Goal: Information Seeking & Learning: Check status

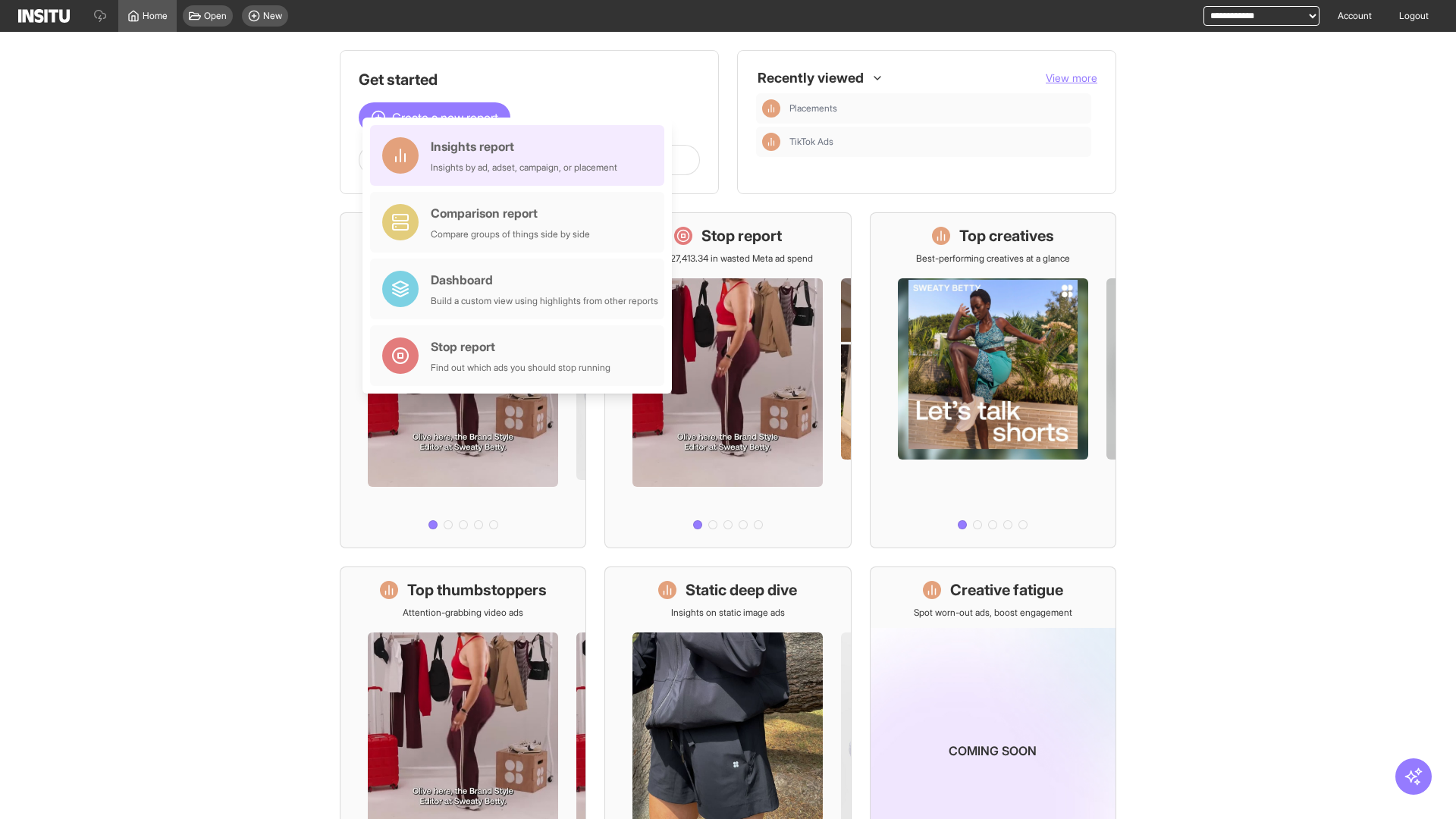
click at [521, 155] on div "Insights report Insights by ad, adset, campaign, or placement" at bounding box center [524, 155] width 186 height 36
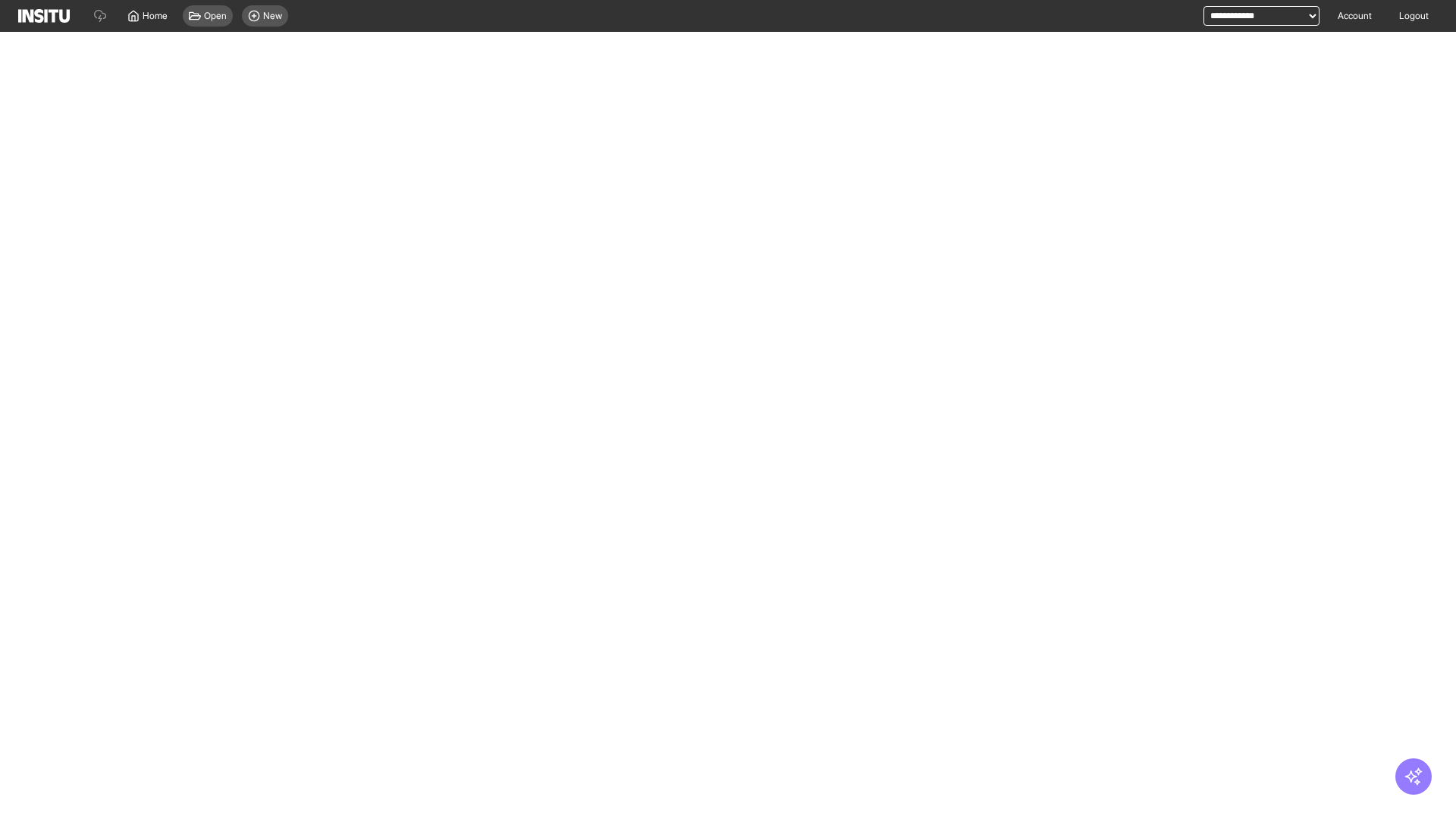
select select "**"
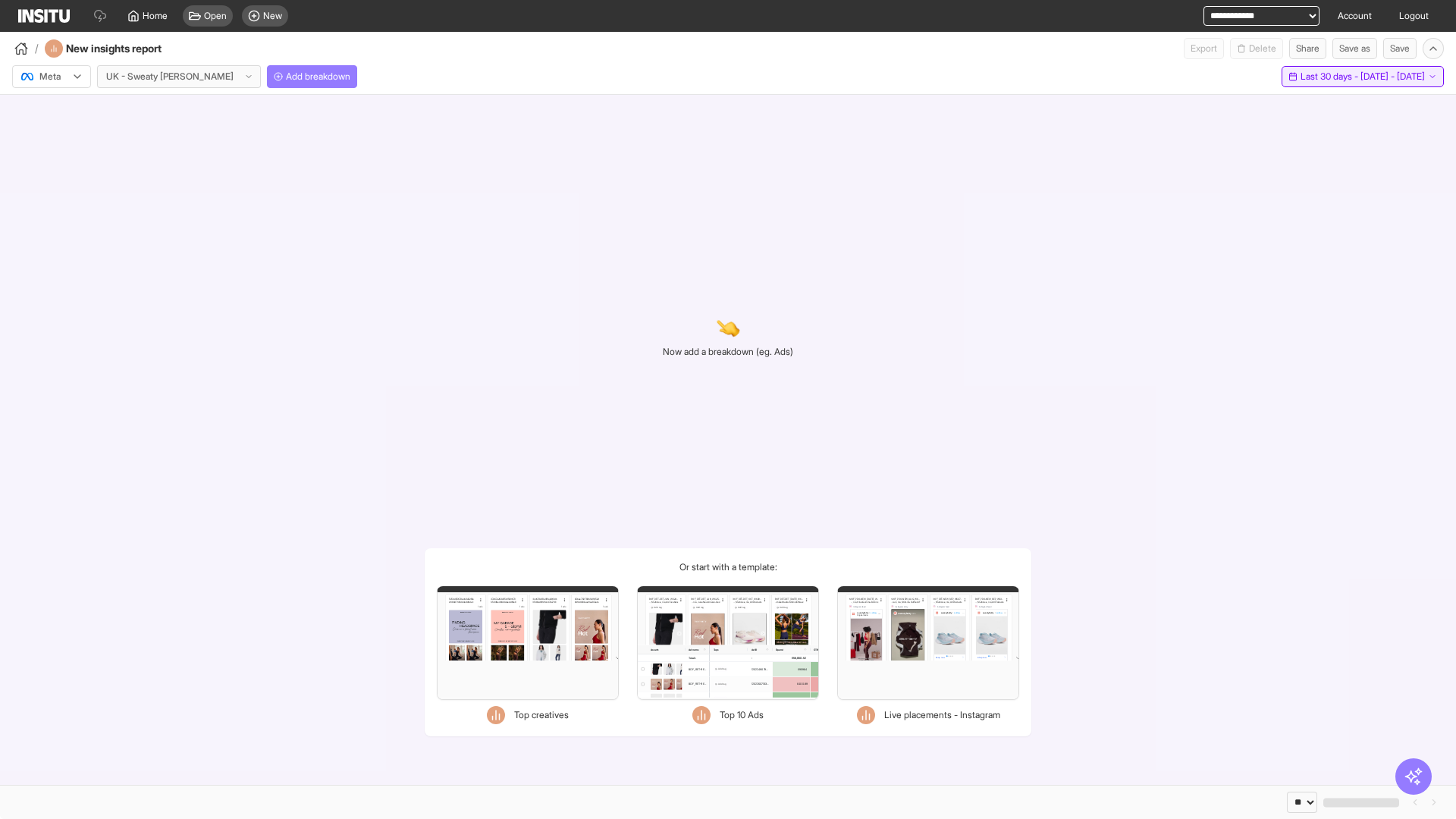
click at [1331, 76] on span "Last 30 days - [DATE] - [DATE]" at bounding box center [1362, 76] width 124 height 12
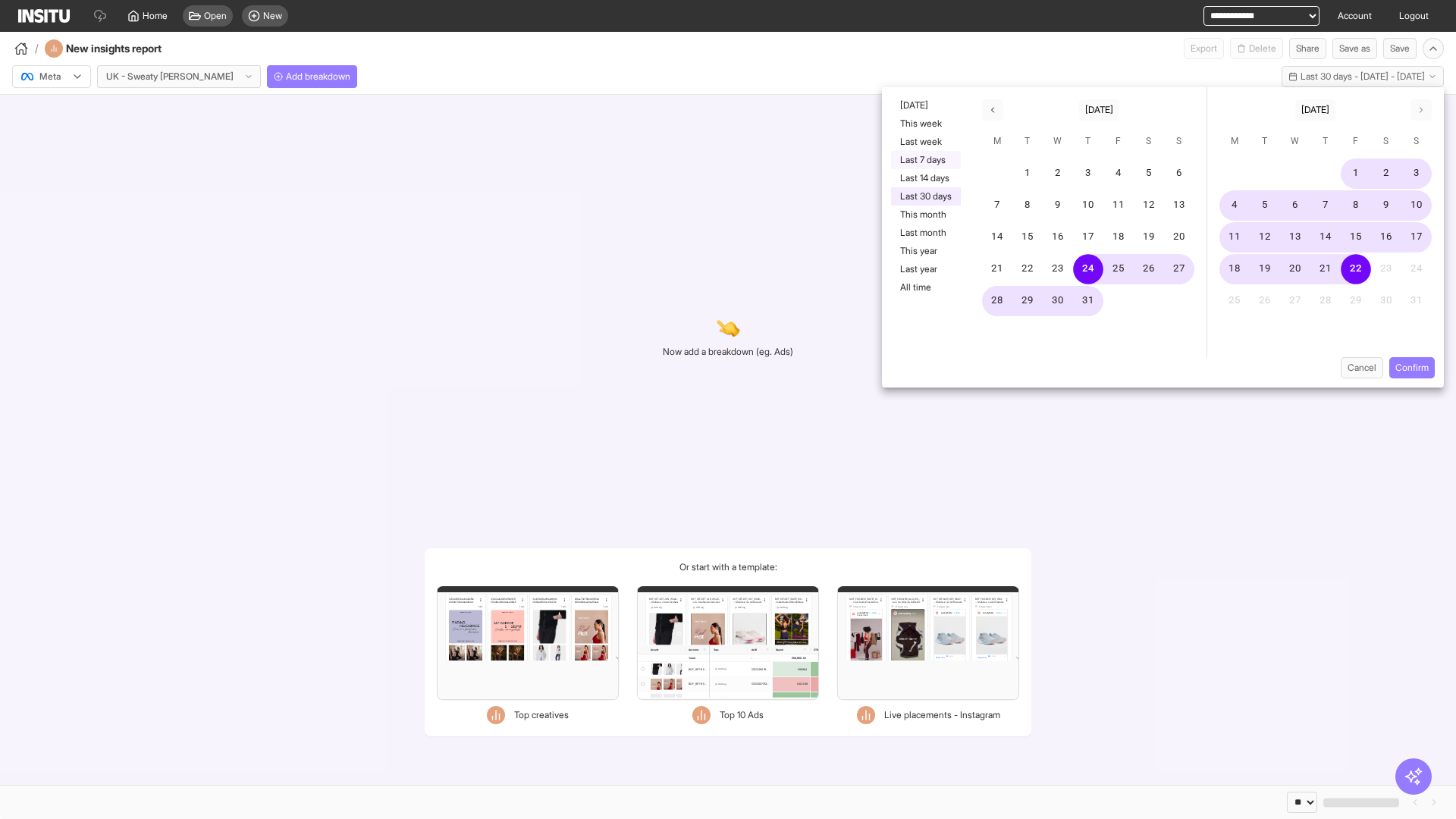
click at [924, 160] on button "Last 7 days" at bounding box center [925, 160] width 70 height 18
